Goal: Transaction & Acquisition: Download file/media

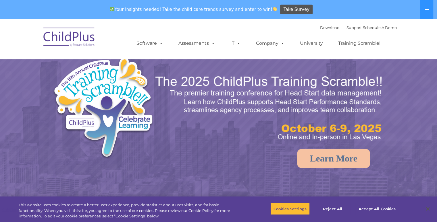
select select "MEDIUM"
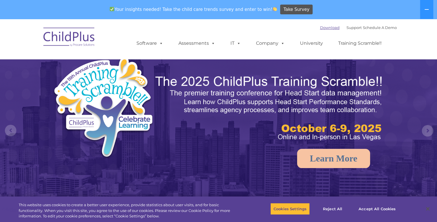
click at [325, 28] on link "Download" at bounding box center [330, 27] width 20 height 5
click at [320, 27] on link "Download" at bounding box center [330, 27] width 20 height 5
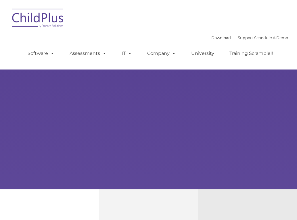
type input ""
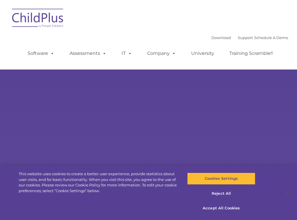
select select "MEDIUM"
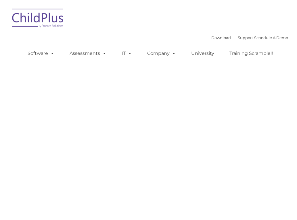
type input ""
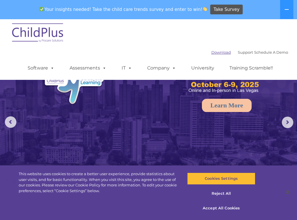
click at [211, 53] on link "Download" at bounding box center [221, 52] width 20 height 5
click at [101, 42] on div "Download Support | Schedule A Demo  MENU MENU Software ChildPlus: The original…" at bounding box center [148, 49] width 279 height 61
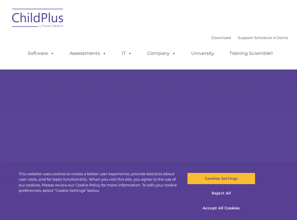
type input ""
select select "MEDIUM"
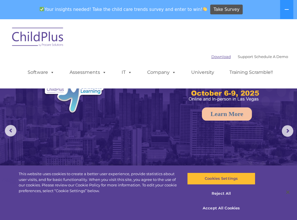
click at [220, 57] on link "Download" at bounding box center [221, 56] width 20 height 5
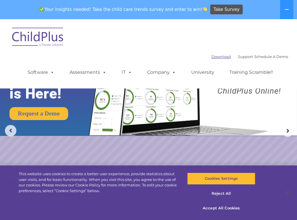
click at [211, 55] on link "Download" at bounding box center [221, 56] width 20 height 5
